Goal: Task Accomplishment & Management: Use online tool/utility

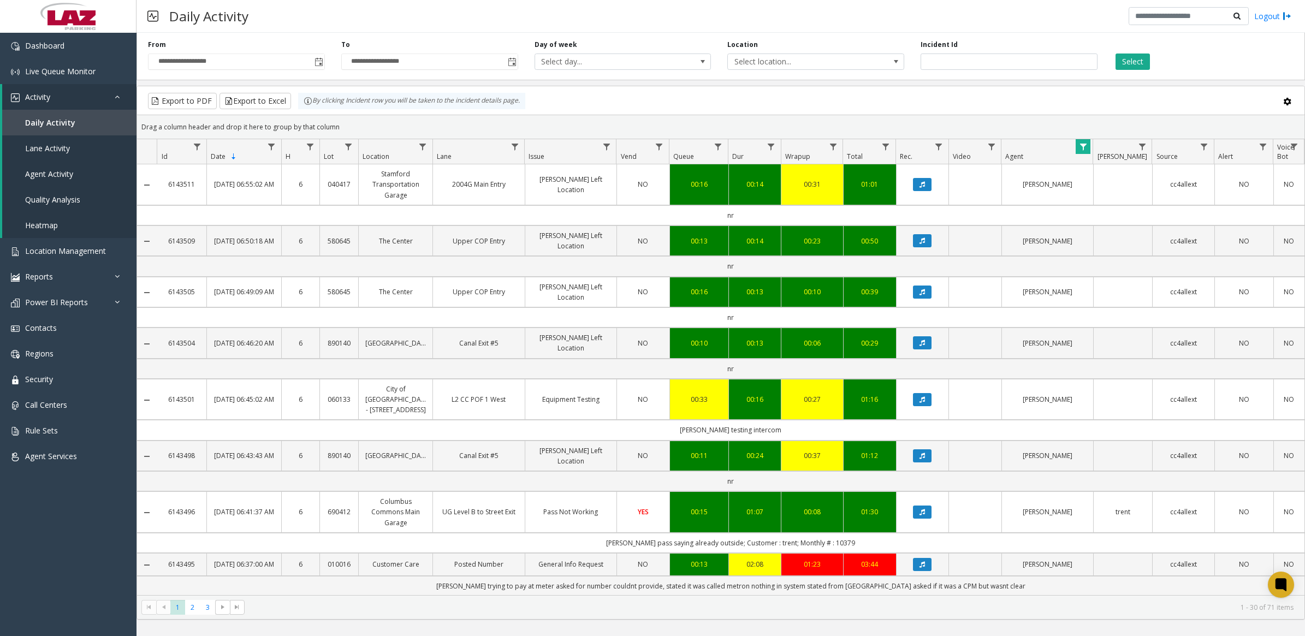
scroll to position [714, 0]
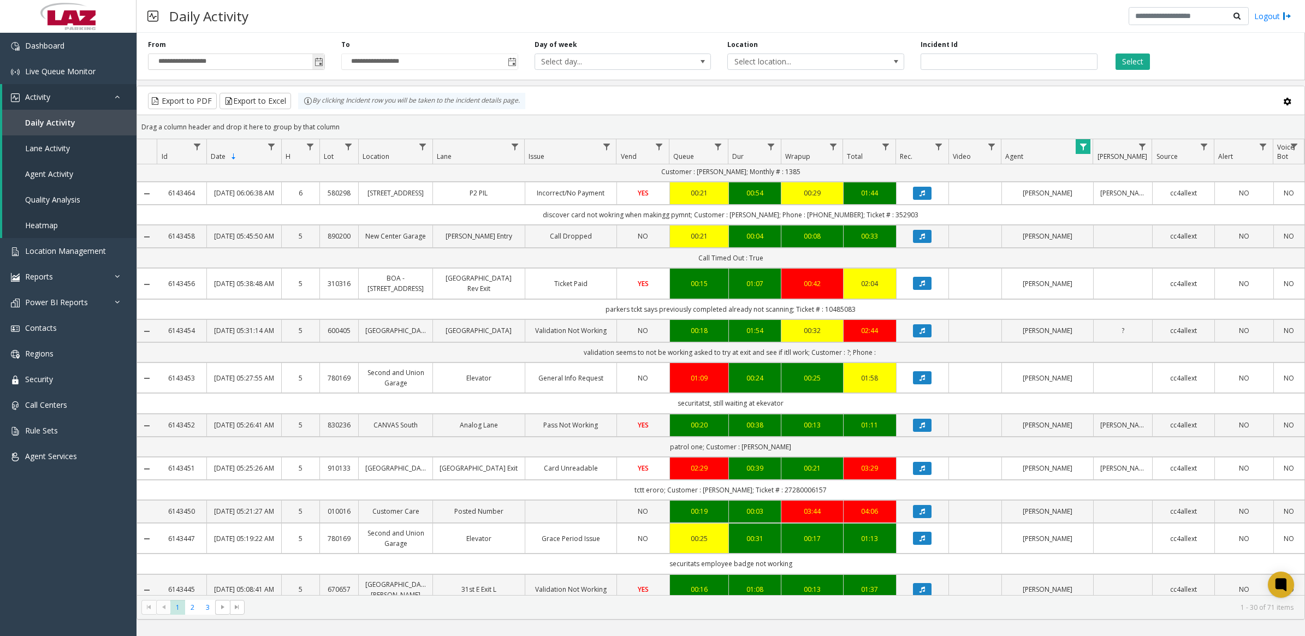
drag, startPoint x: 326, startPoint y: 60, endPoint x: 317, endPoint y: 63, distance: 9.2
click at [324, 60] on div "**********" at bounding box center [236, 55] width 193 height 30
click at [317, 63] on span "Toggle popup" at bounding box center [319, 62] width 9 height 9
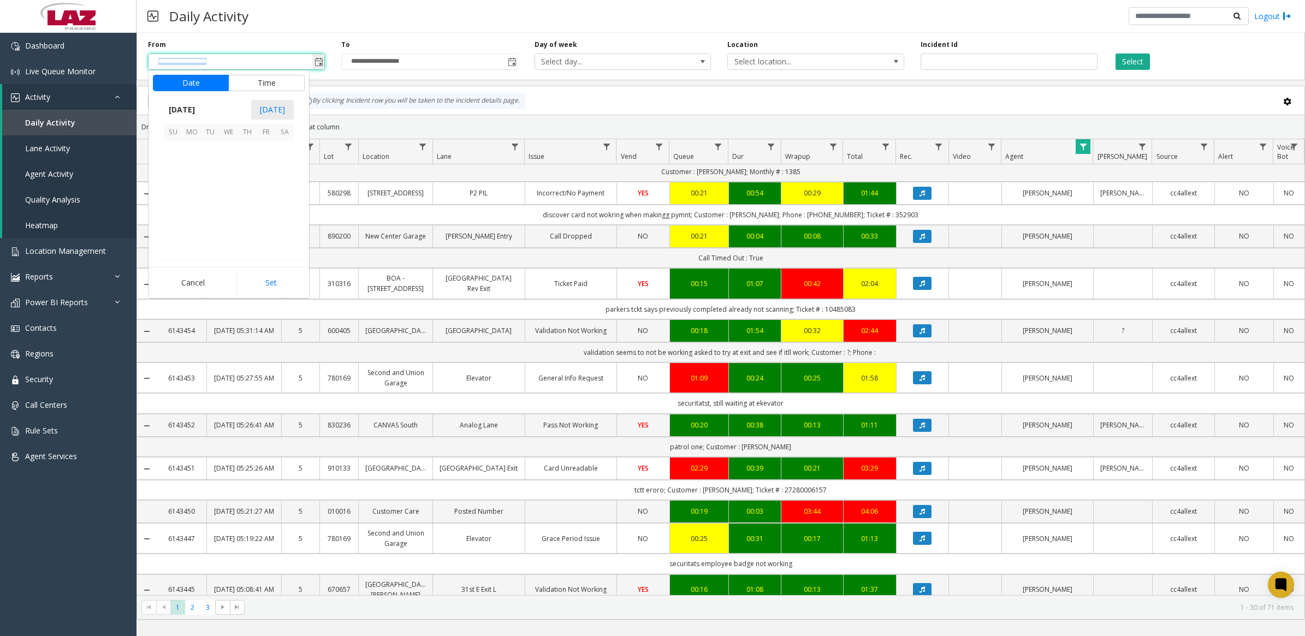
scroll to position [195924, 0]
click at [1084, 146] on span "Data table" at bounding box center [1083, 147] width 9 height 9
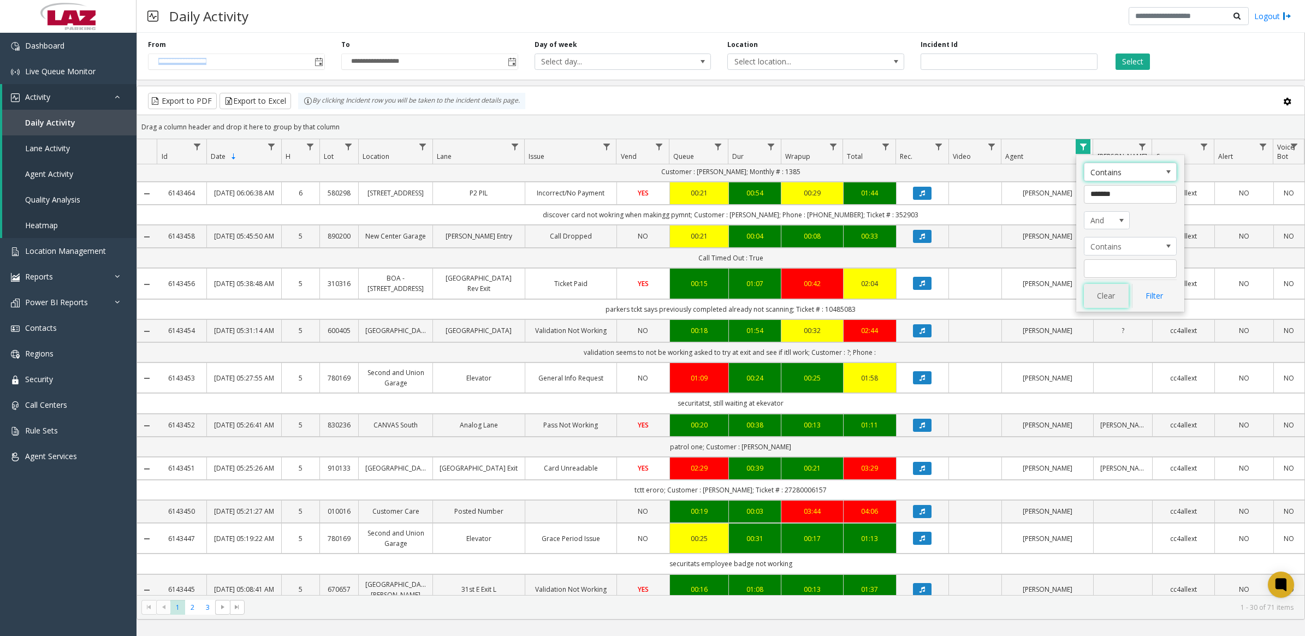
click at [1110, 302] on button "Clear" at bounding box center [1106, 296] width 45 height 24
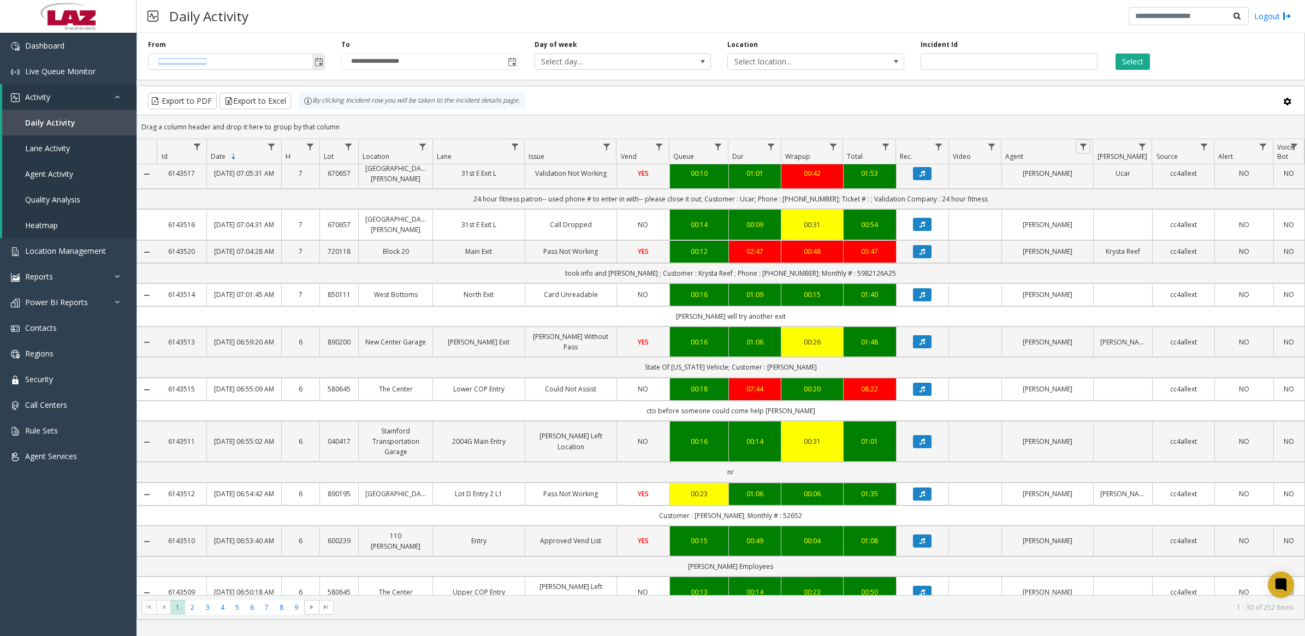
click at [317, 63] on span "Toggle popup" at bounding box center [319, 62] width 9 height 9
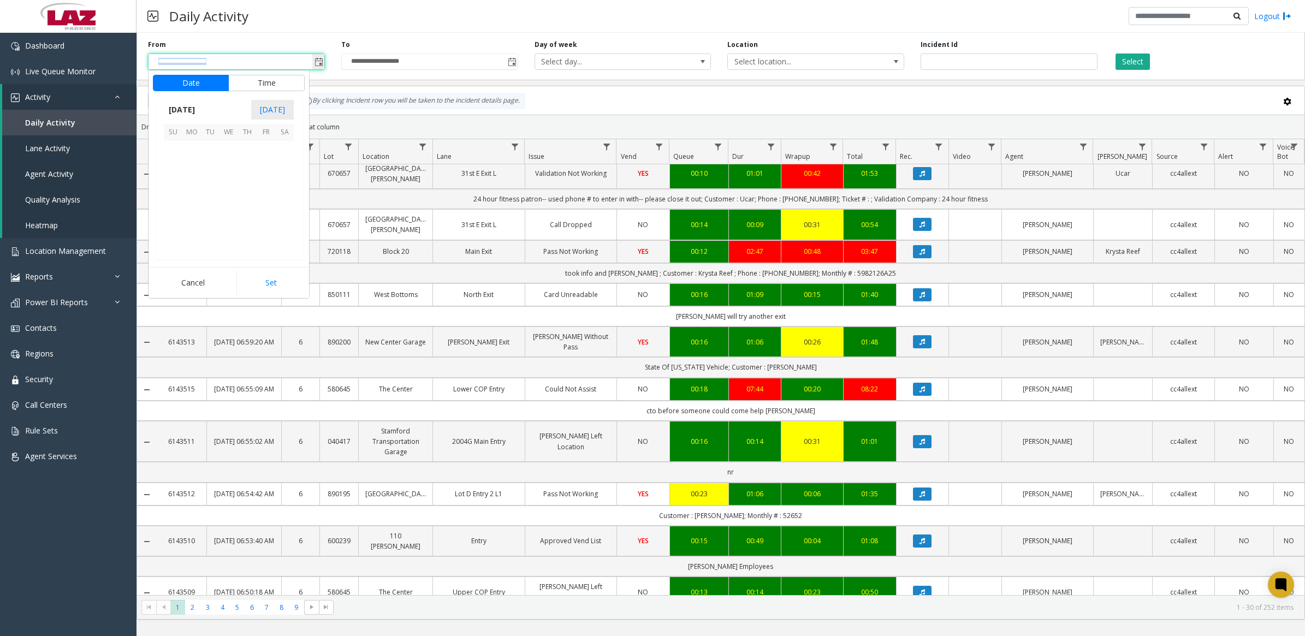
scroll to position [195924, 0]
click at [174, 187] on span "14" at bounding box center [173, 187] width 19 height 19
click at [264, 281] on button "Set" at bounding box center [270, 283] width 69 height 24
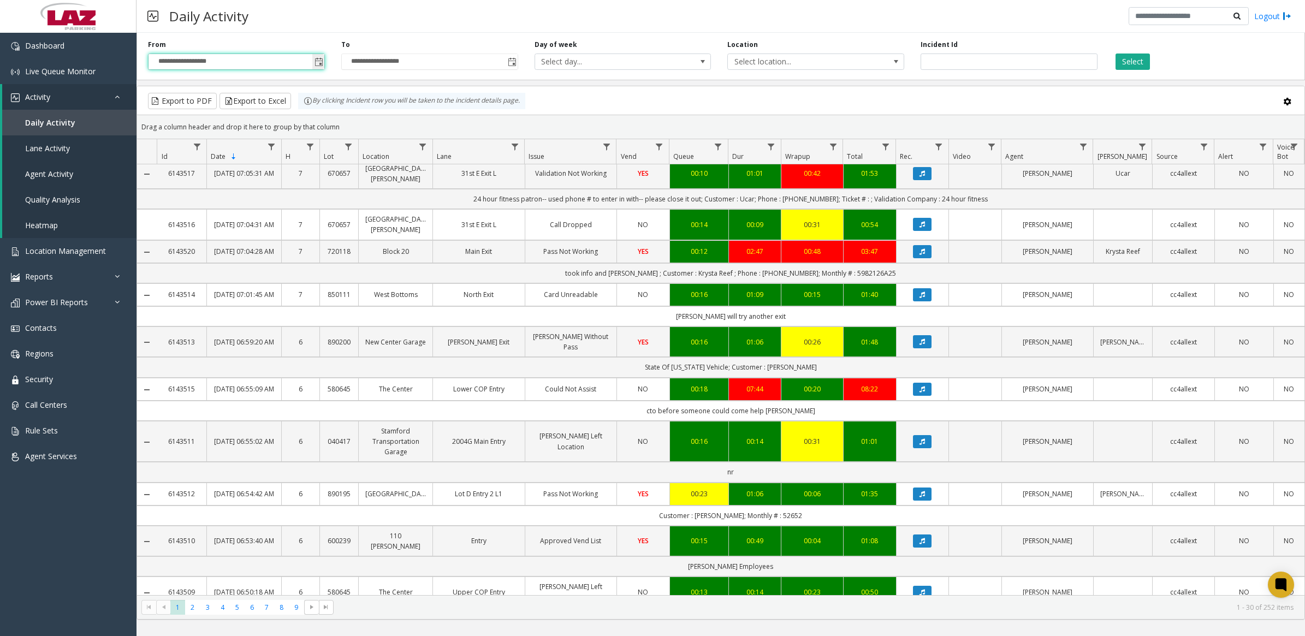
click at [318, 63] on span "Toggle popup" at bounding box center [319, 62] width 9 height 9
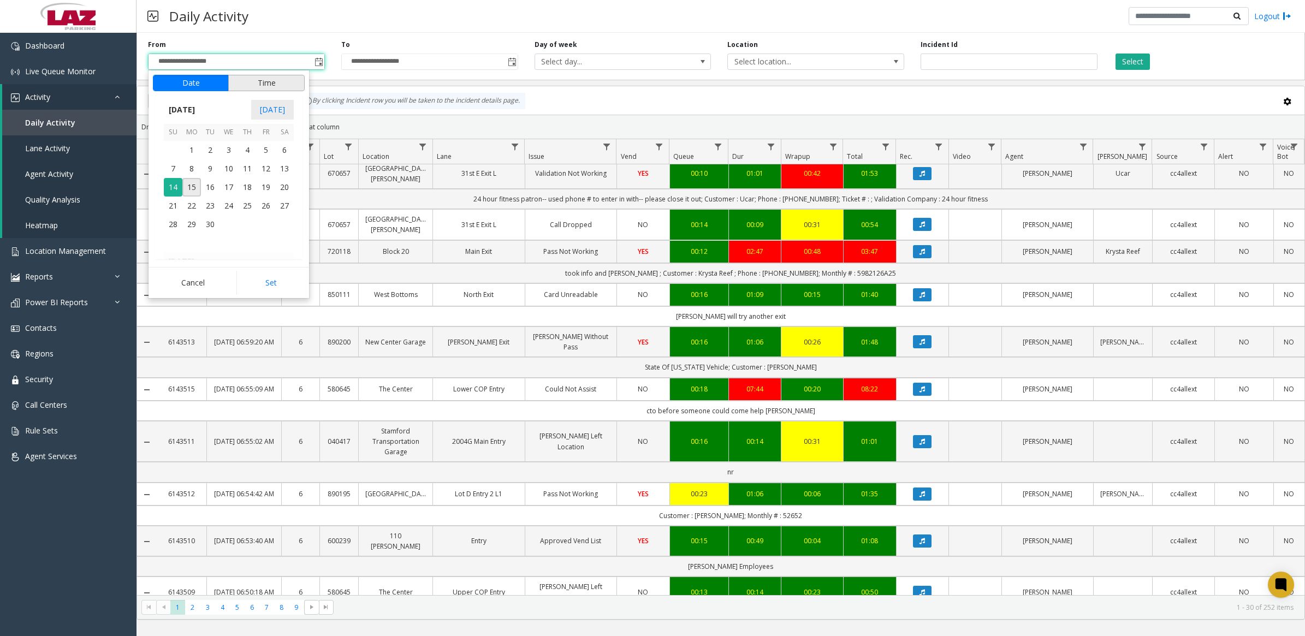
click at [285, 86] on button "Time" at bounding box center [266, 83] width 76 height 16
click at [176, 208] on span "11" at bounding box center [179, 206] width 9 height 10
click at [236, 218] on li "30" at bounding box center [234, 223] width 38 height 16
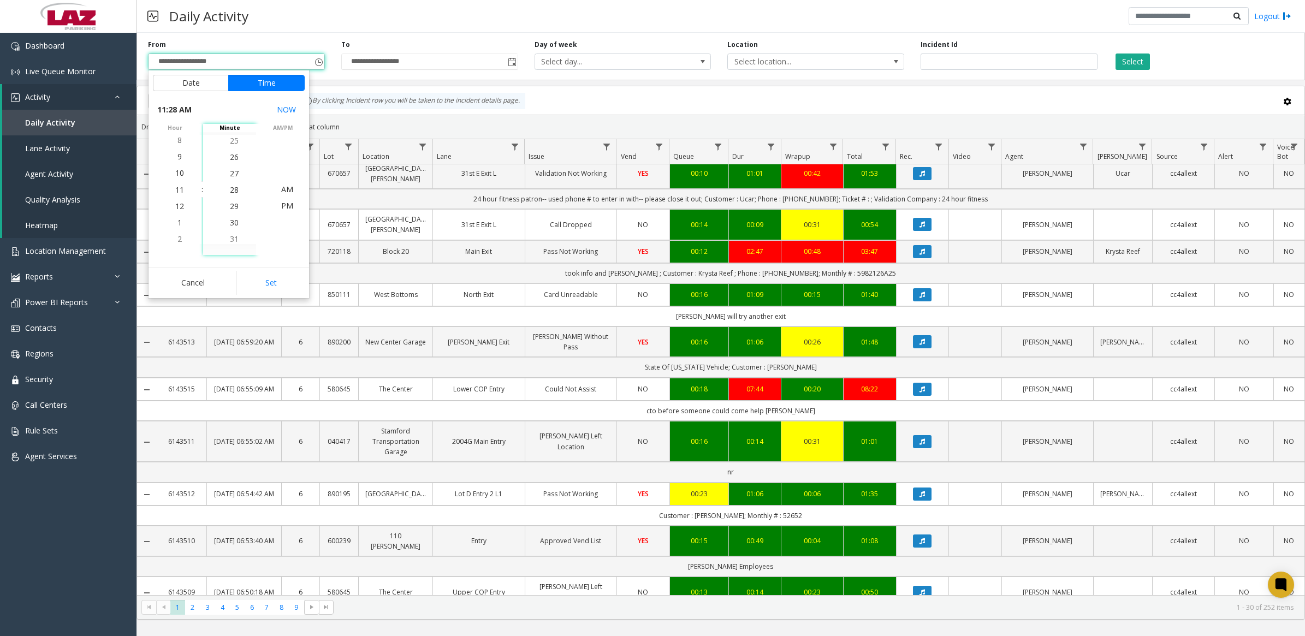
scroll to position [492, 0]
click at [281, 206] on span "PM" at bounding box center [287, 205] width 12 height 10
click at [287, 282] on button "Set" at bounding box center [270, 283] width 69 height 24
type input "**********"
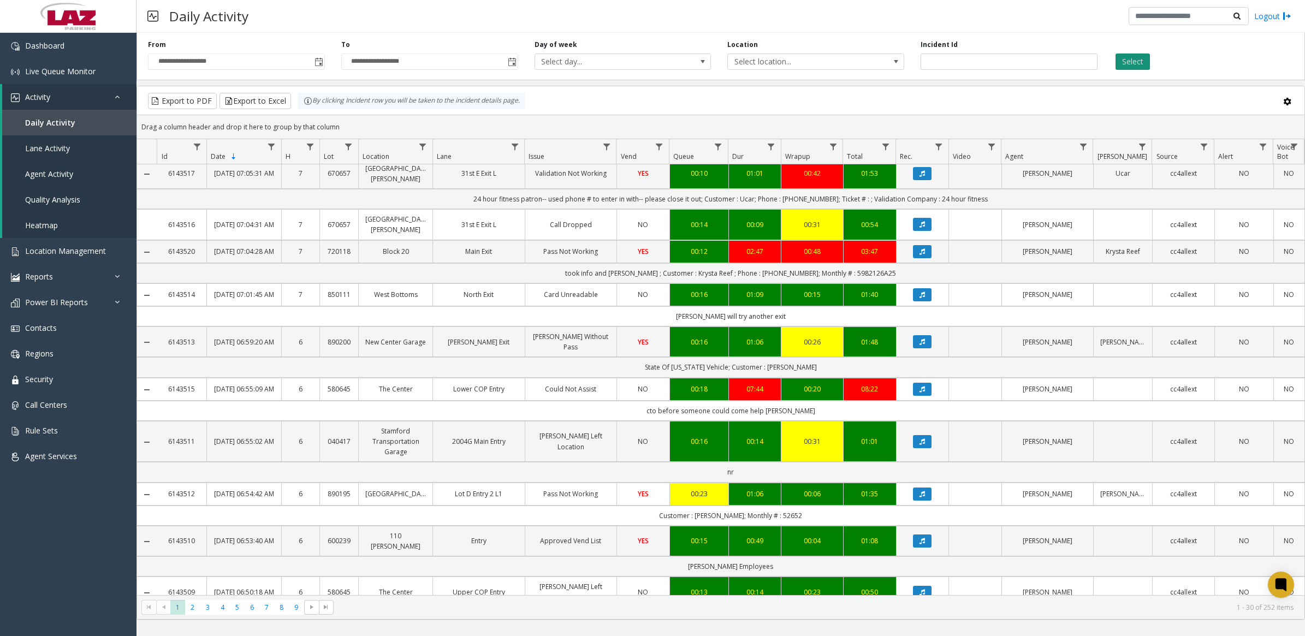
click at [1124, 63] on button "Select" at bounding box center [1133, 62] width 34 height 16
click at [837, 59] on span "Select location..." at bounding box center [798, 61] width 140 height 15
type input "*******"
click at [747, 132] on li "100240 Chicago Meters" at bounding box center [816, 134] width 174 height 15
click at [1142, 64] on button "Select" at bounding box center [1133, 62] width 34 height 16
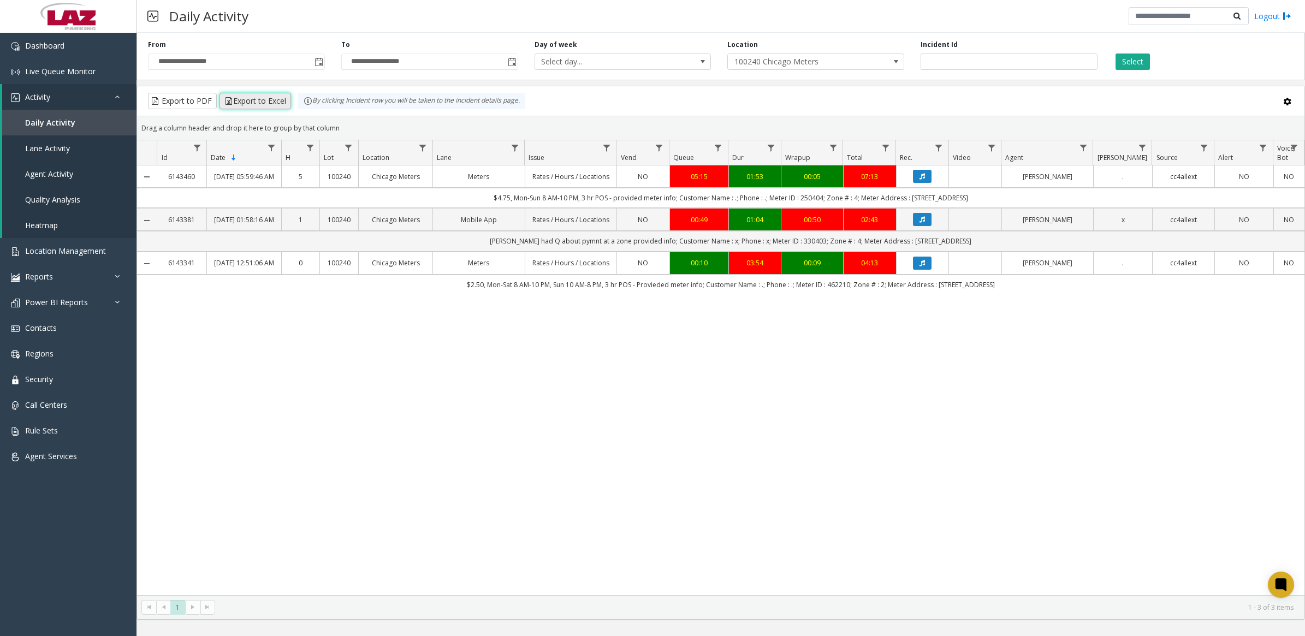
click at [279, 99] on button "Export to Excel" at bounding box center [256, 101] width 72 height 16
click at [351, 437] on div "6143460 [DATE] 05:59:46 AM 5 100240 Chicago Meters Meters Rates / Hours / Locat…" at bounding box center [721, 379] width 1168 height 429
click at [52, 73] on span "Live Queue Monitor" at bounding box center [60, 71] width 70 height 10
